Goal: Feedback & Contribution: Contribute content

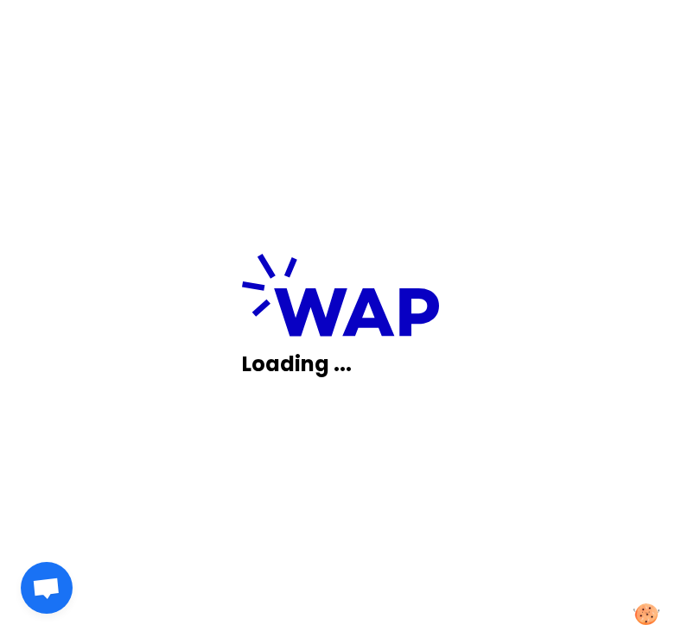
click at [374, 488] on div "Loading ..." at bounding box center [340, 315] width 681 height 631
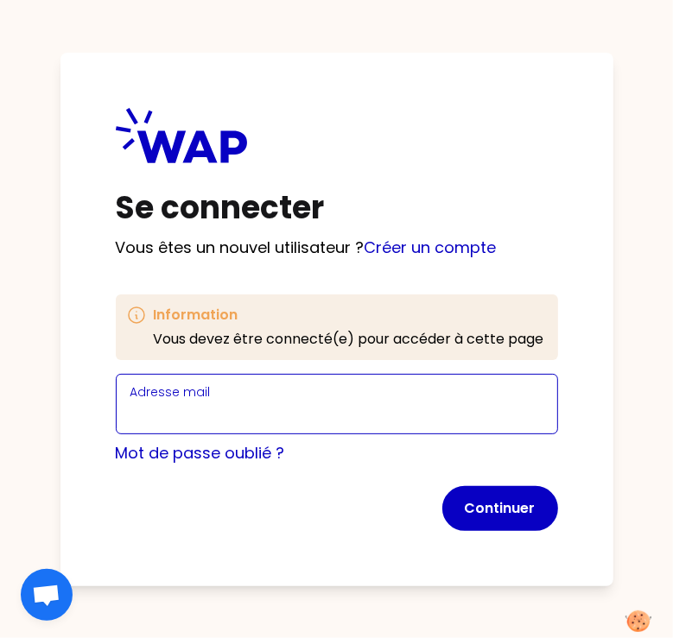
click at [304, 415] on input "Adresse mail" at bounding box center [336, 414] width 413 height 24
type input "[PERSON_NAME][EMAIL_ADDRESS][DOMAIN_NAME]"
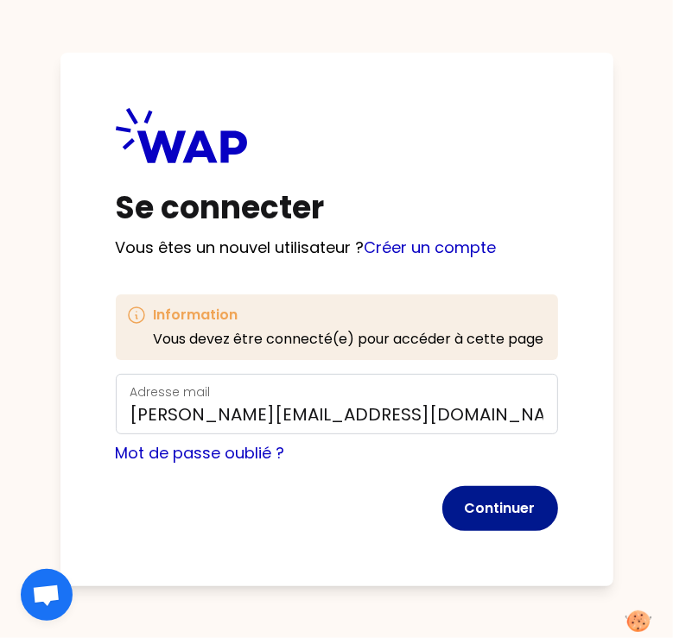
click at [484, 504] on button "Continuer" at bounding box center [500, 508] width 116 height 45
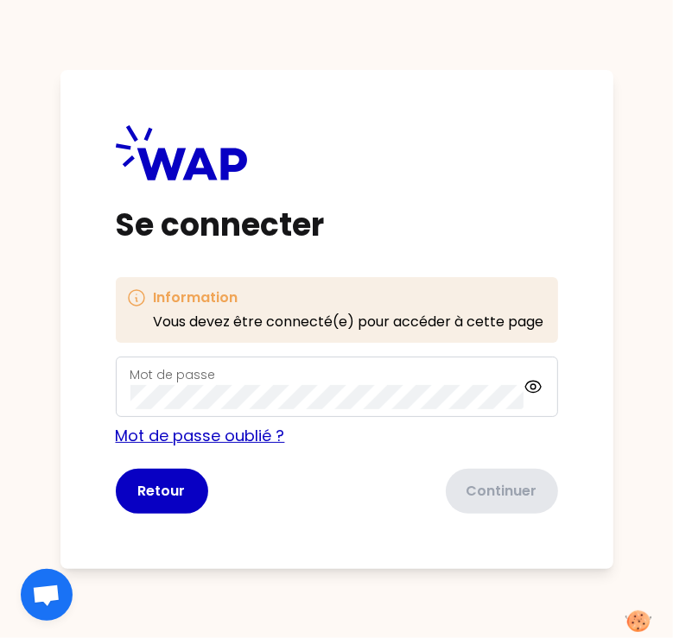
click at [187, 441] on link "Mot de passe oublié ?" at bounding box center [200, 436] width 169 height 22
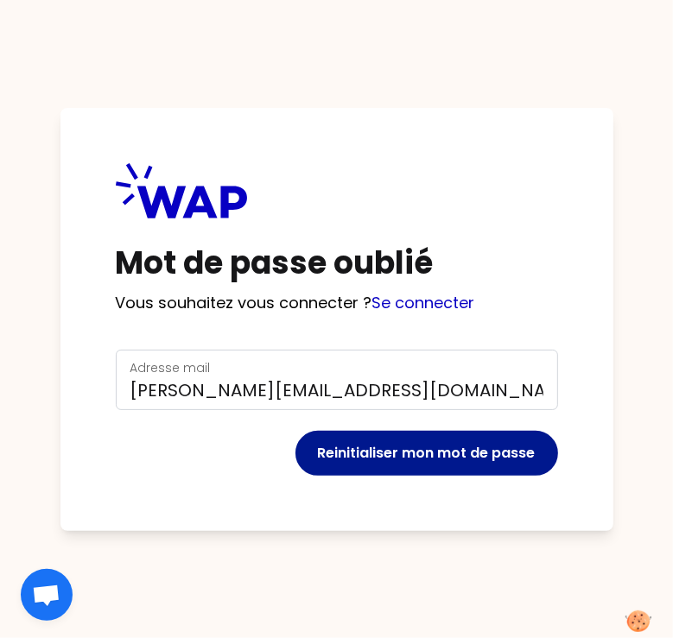
click at [396, 458] on button "Reinitialiser mon mot de passe" at bounding box center [426, 453] width 263 height 45
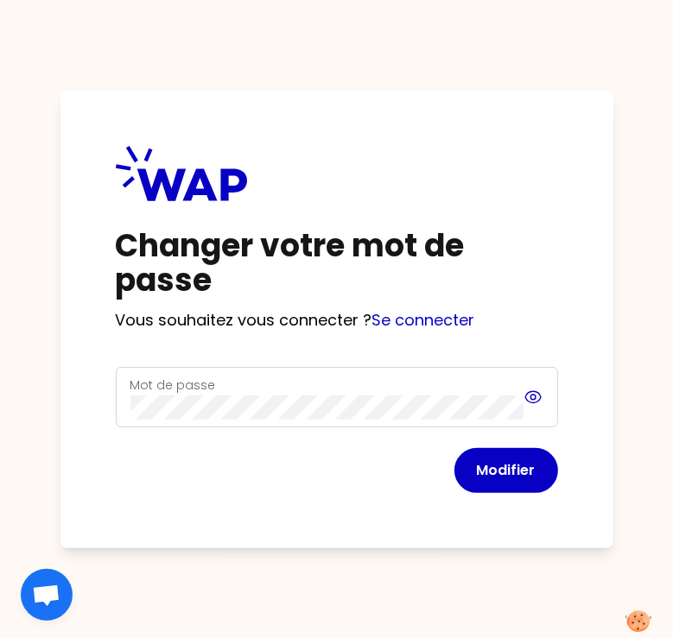
click at [535, 399] on div "Mot de passe" at bounding box center [337, 397] width 442 height 60
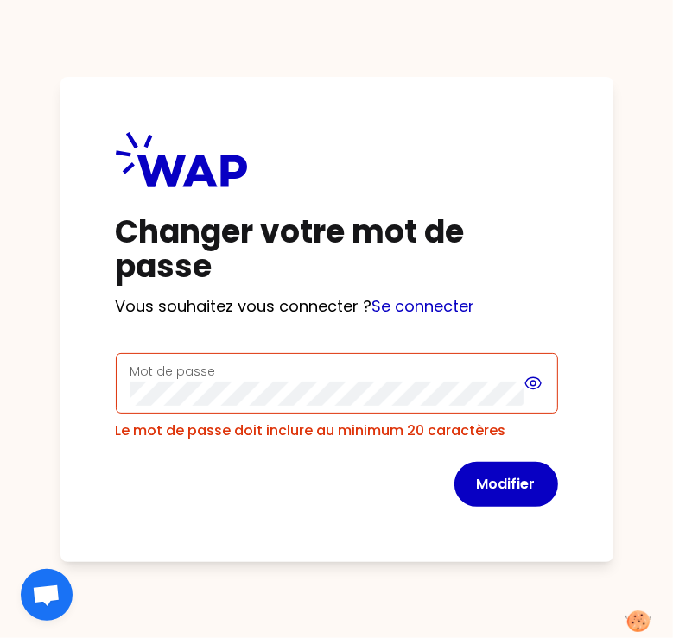
click at [531, 387] on icon at bounding box center [533, 383] width 20 height 21
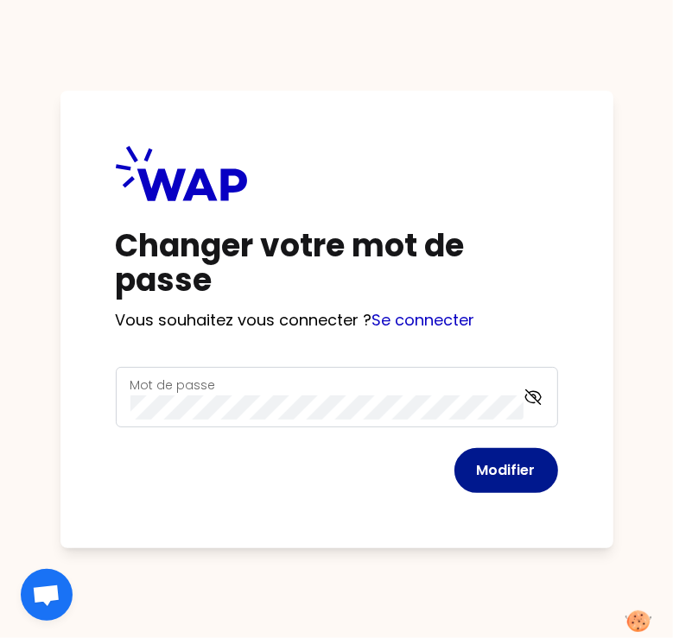
click at [494, 459] on button "Modifier" at bounding box center [506, 470] width 104 height 45
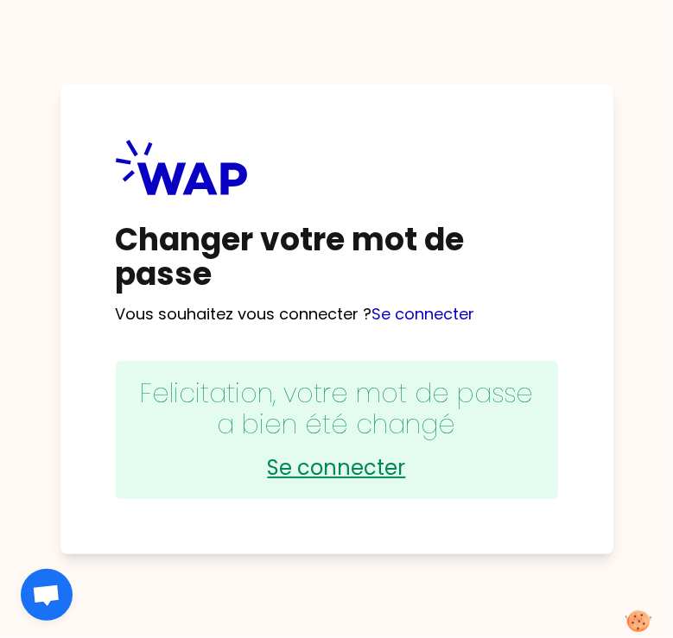
click at [356, 457] on link "Se connecter" at bounding box center [337, 468] width 408 height 28
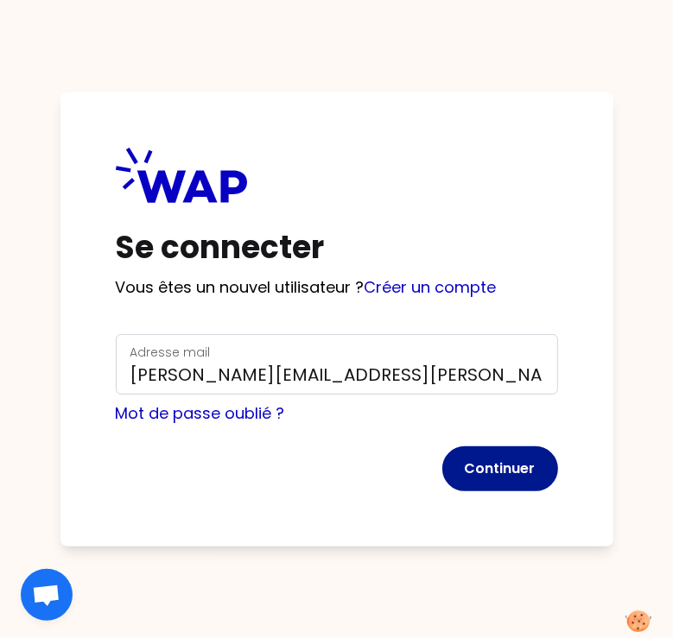
click at [493, 476] on button "Continuer" at bounding box center [500, 469] width 116 height 45
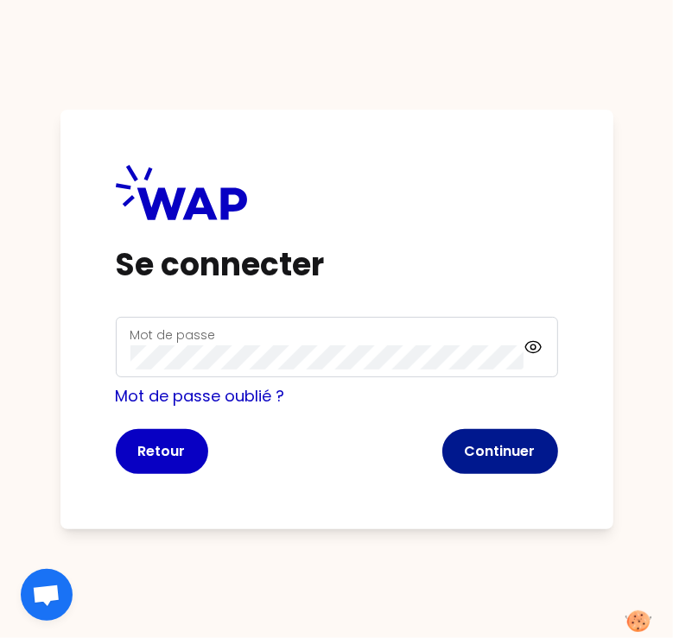
click at [484, 448] on button "Continuer" at bounding box center [500, 451] width 116 height 45
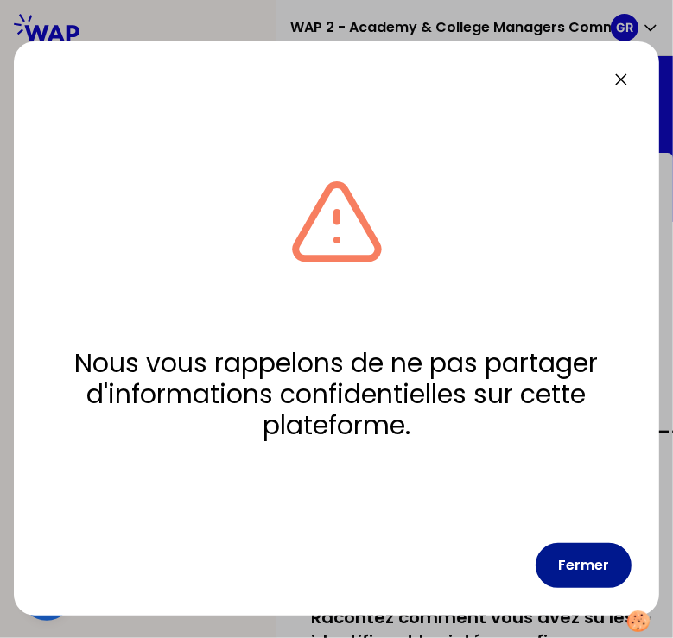
click at [586, 557] on button "Fermer" at bounding box center [583, 565] width 96 height 45
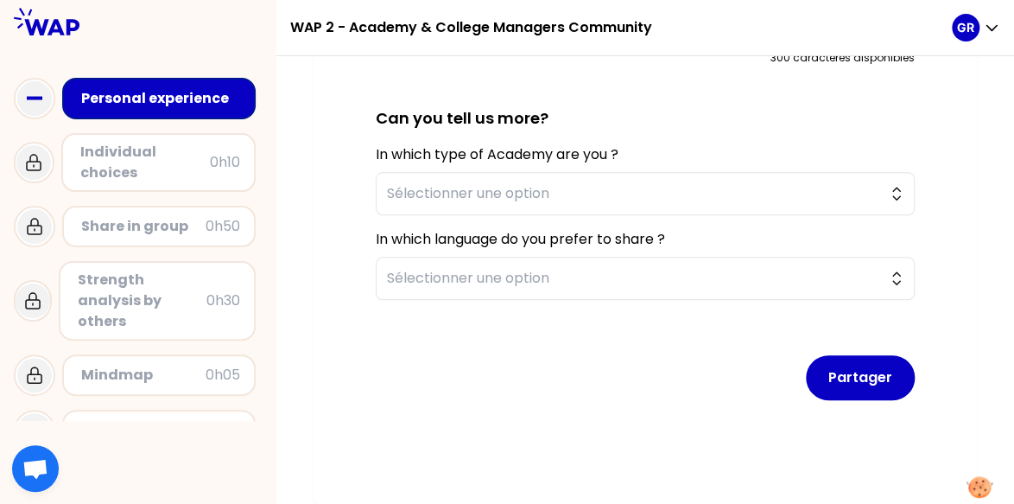
scroll to position [646, 0]
click at [672, 175] on button "Sélectionner une option" at bounding box center [645, 193] width 539 height 43
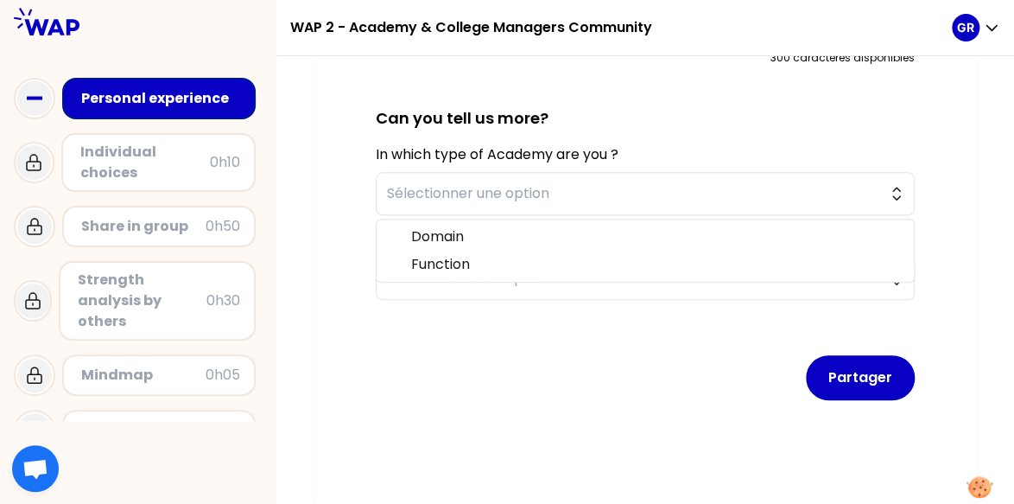
click at [672, 106] on h2 "Can you tell us more?" at bounding box center [645, 105] width 539 height 52
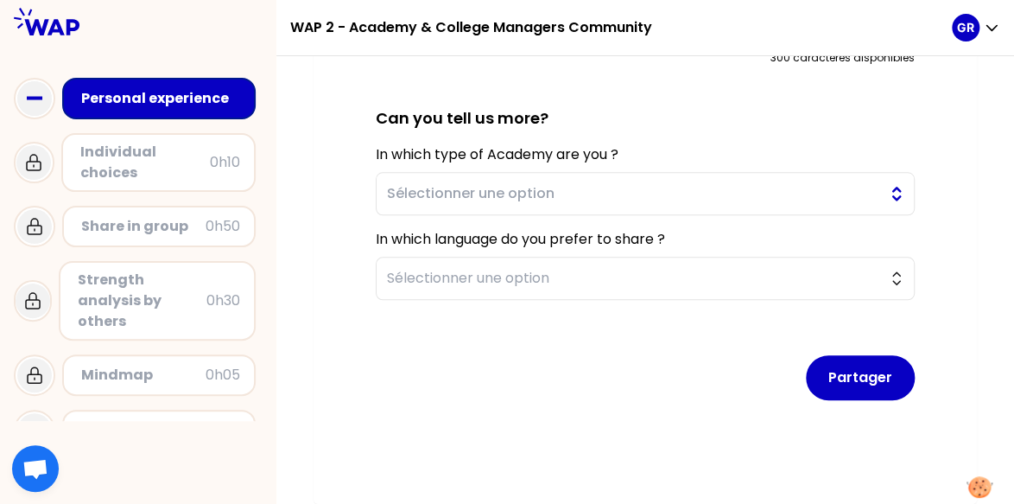
click at [672, 182] on button "Sélectionner une option" at bounding box center [645, 193] width 539 height 43
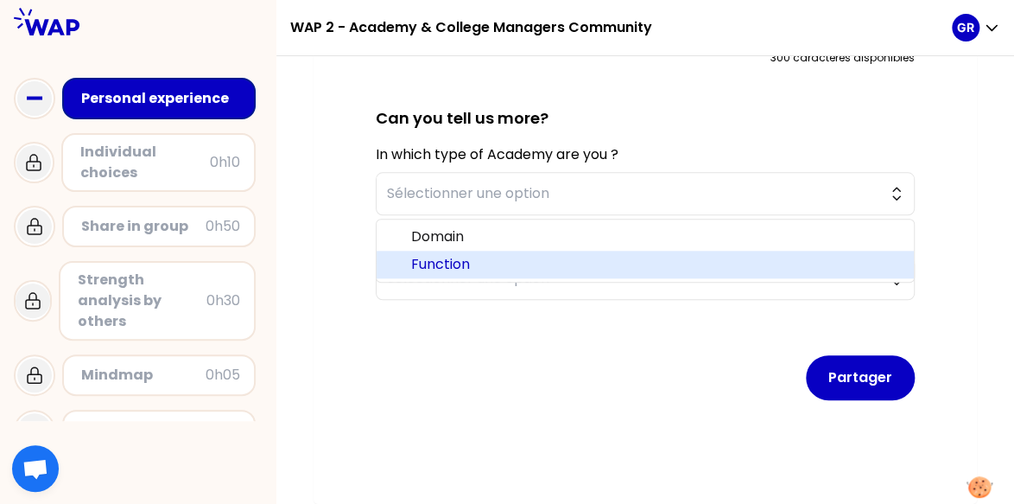
click at [663, 255] on span "Function" at bounding box center [655, 264] width 489 height 21
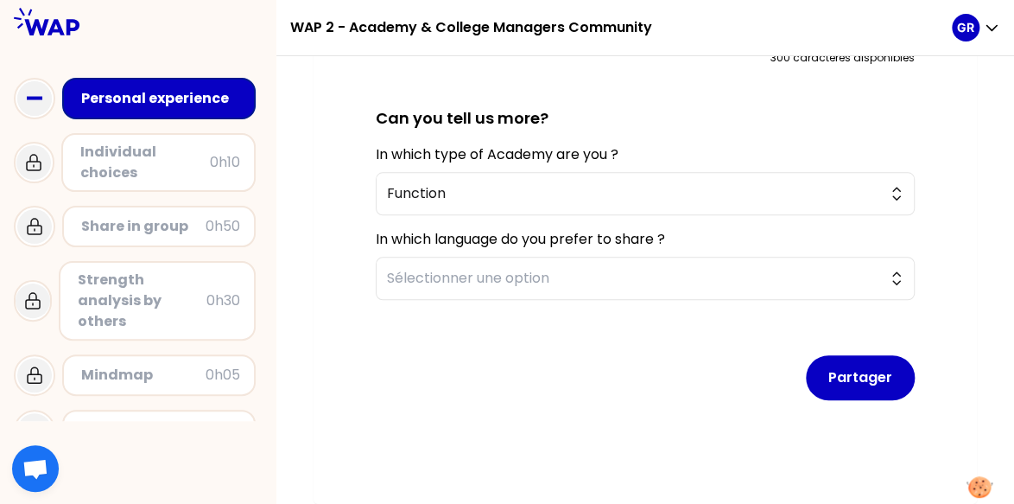
click at [672, 144] on div "In which type of Academy are you ? Function" at bounding box center [645, 179] width 539 height 71
click at [672, 265] on button "Sélectionner une option" at bounding box center [645, 278] width 539 height 43
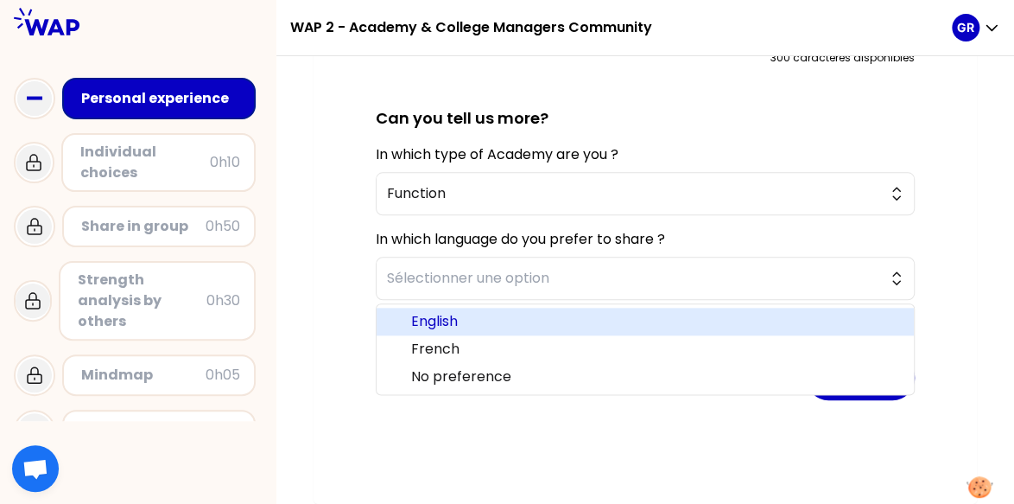
click at [667, 311] on span "English" at bounding box center [655, 321] width 489 height 21
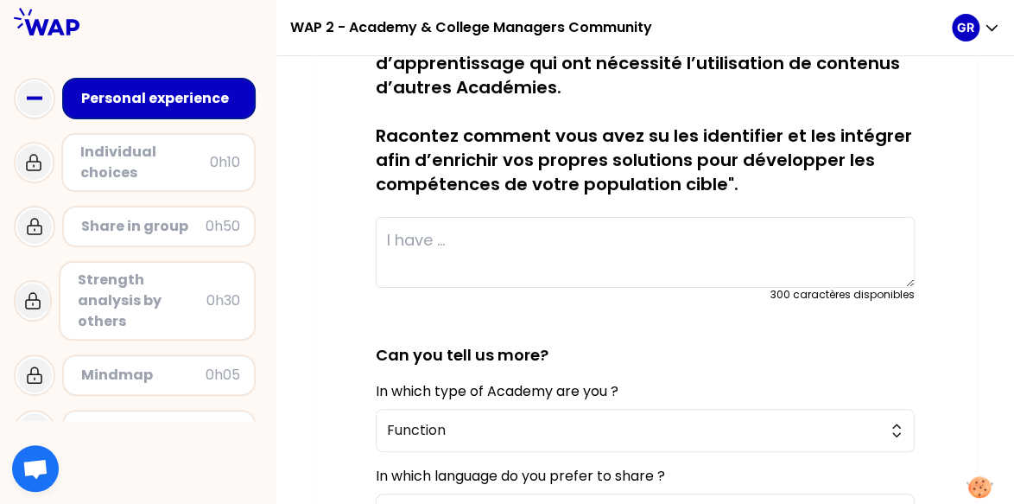
scroll to position [348, 0]
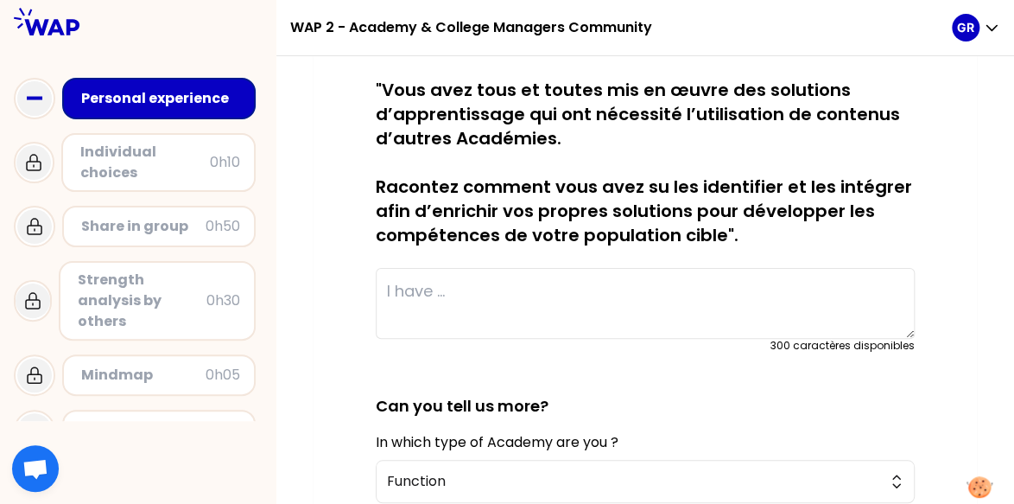
click at [642, 292] on textarea at bounding box center [645, 303] width 539 height 71
type textarea "C"
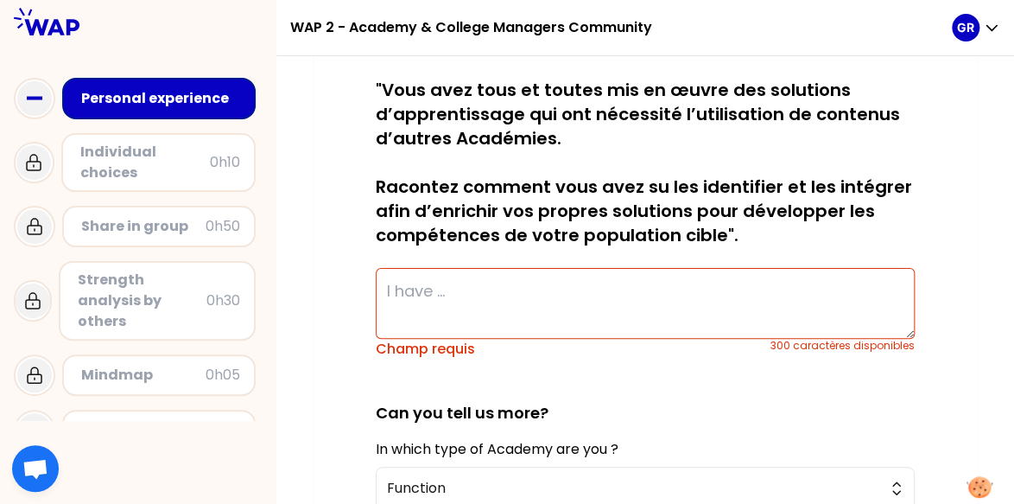
paste textarea "Creation of an awareness module on UX design, for newcomers to the discipline a…"
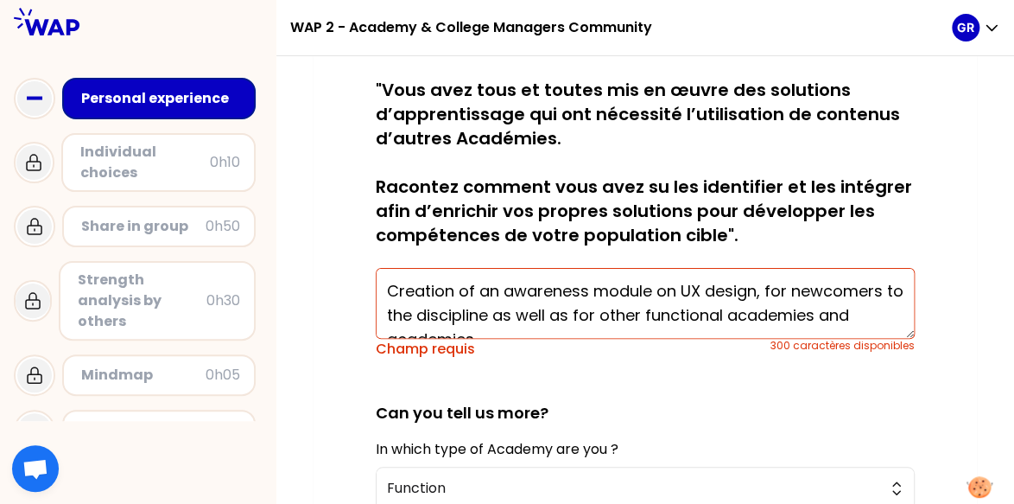
scroll to position [12, 0]
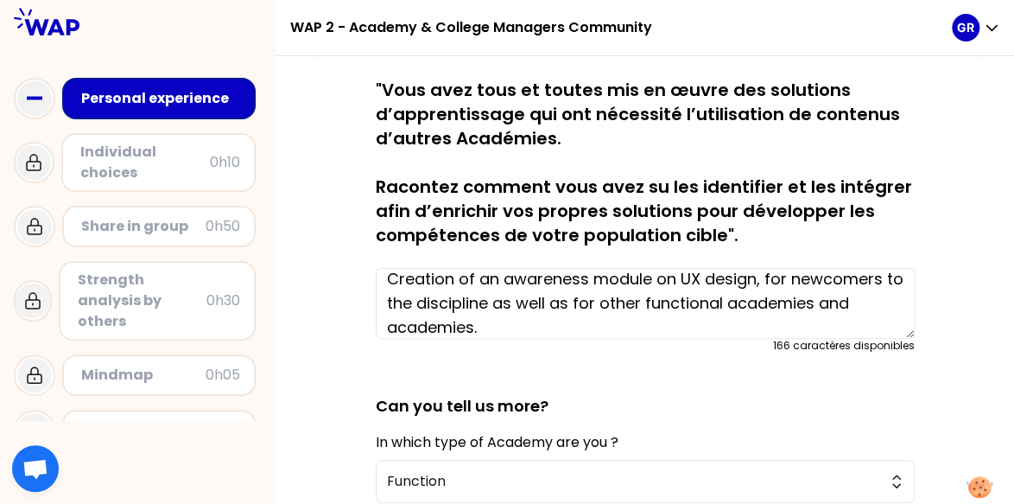
click at [672, 92] on div "sauvegardé (French below) "You have all implemented Learning solutions that req…" at bounding box center [645, 298] width 663 height 986
click at [506, 327] on textarea "Creation of an awareness module on UX design, for newcomers to the discipline a…" at bounding box center [645, 303] width 539 height 71
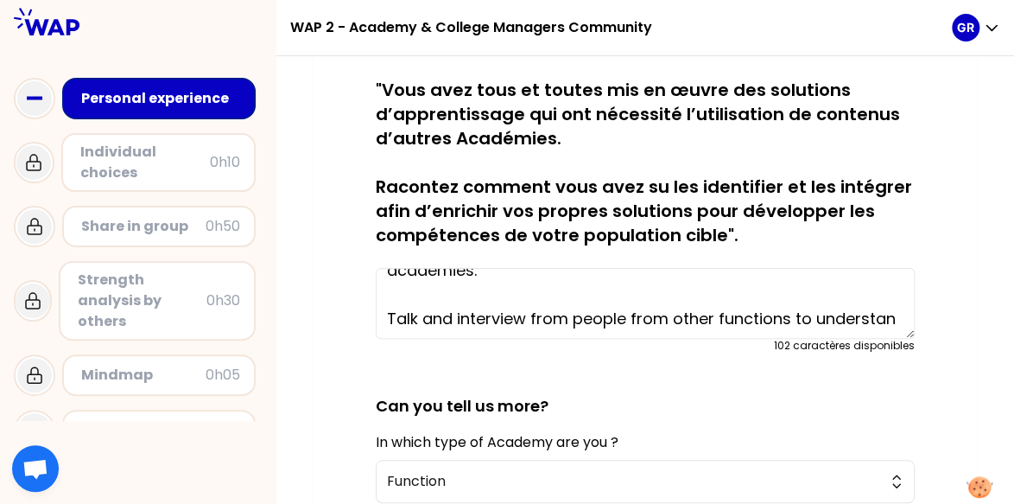
scroll to position [85, 0]
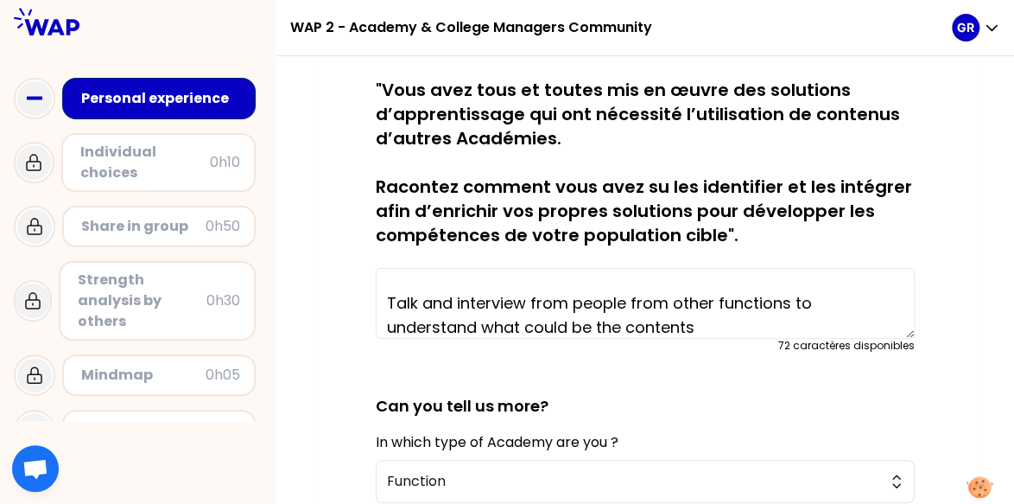
click at [624, 298] on textarea "Creation of an awareness module on UX design, for newcomers to the discipline a…" at bounding box center [645, 303] width 539 height 71
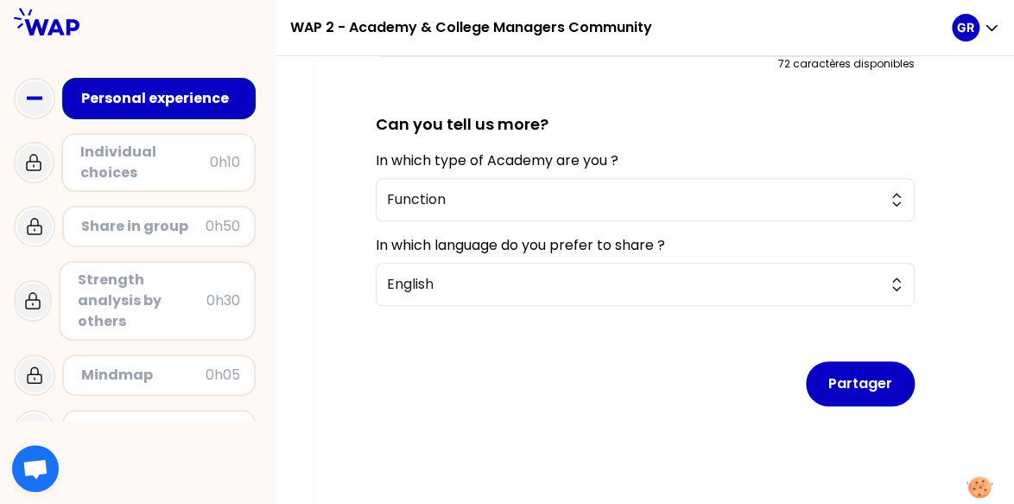
scroll to position [646, 0]
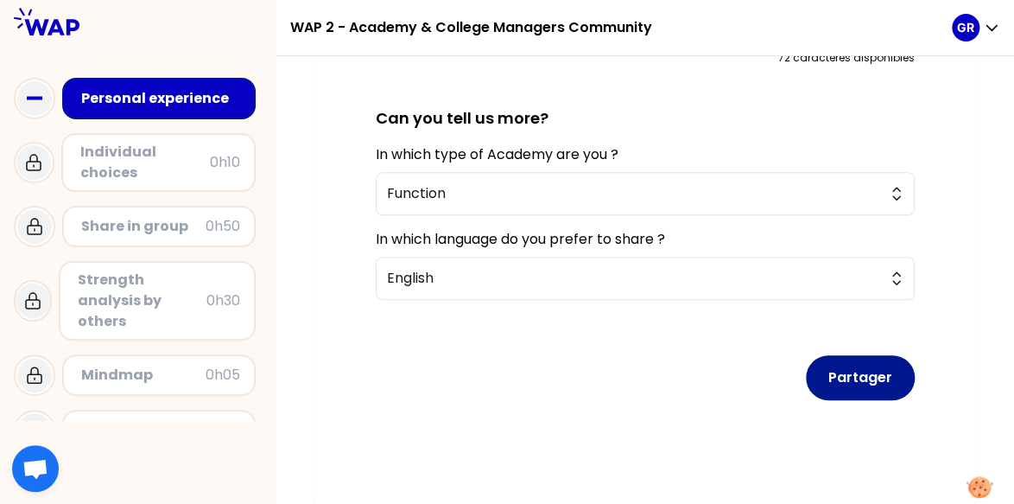
type textarea "Creation of an awareness module on UX design, for newcomers to the discipline a…"
click at [672, 364] on button "Partager" at bounding box center [860, 377] width 109 height 45
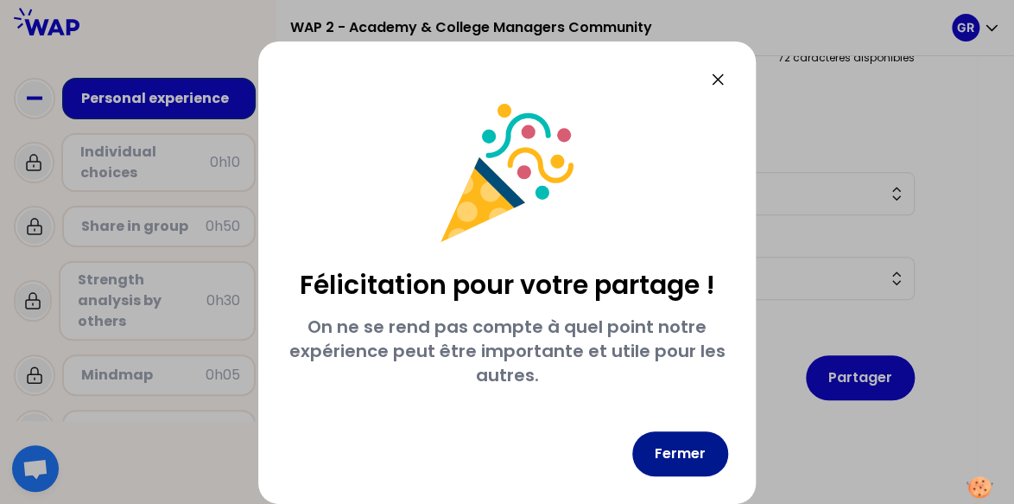
click at [672, 441] on button "Fermer" at bounding box center [680, 453] width 96 height 45
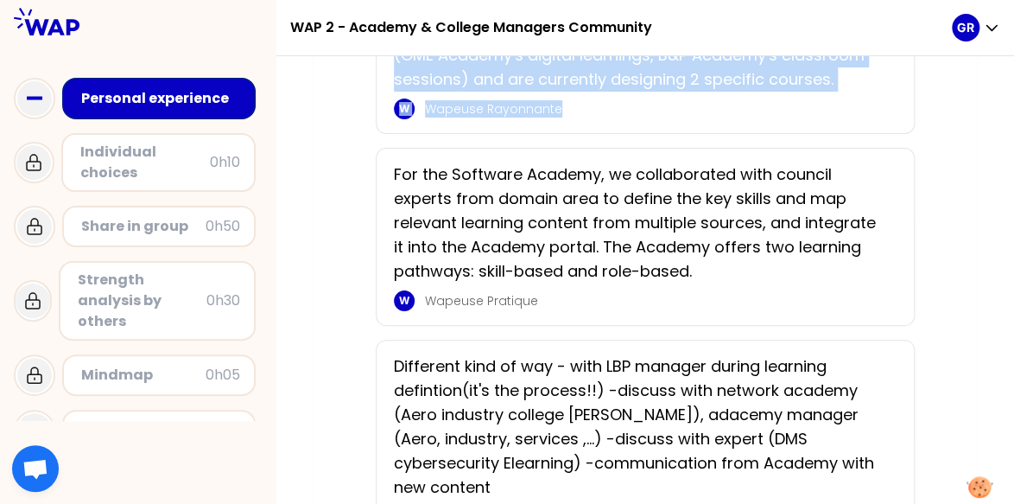
scroll to position [997, 0]
